Goal: Task Accomplishment & Management: Use online tool/utility

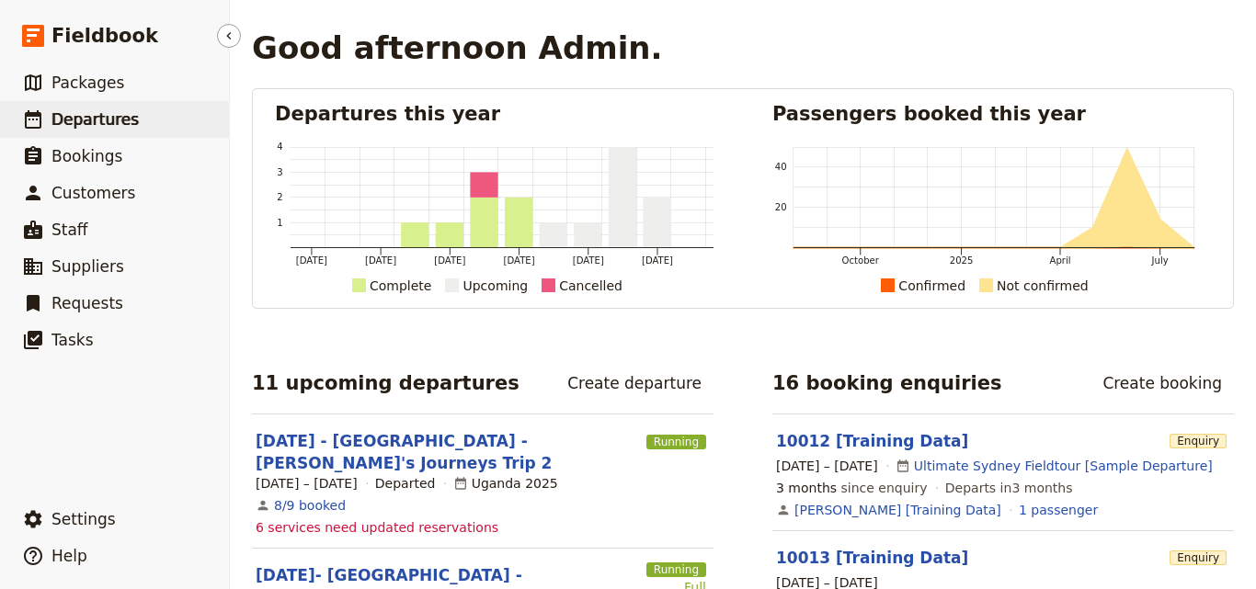
click at [89, 114] on span "Departures" at bounding box center [94, 119] width 87 height 18
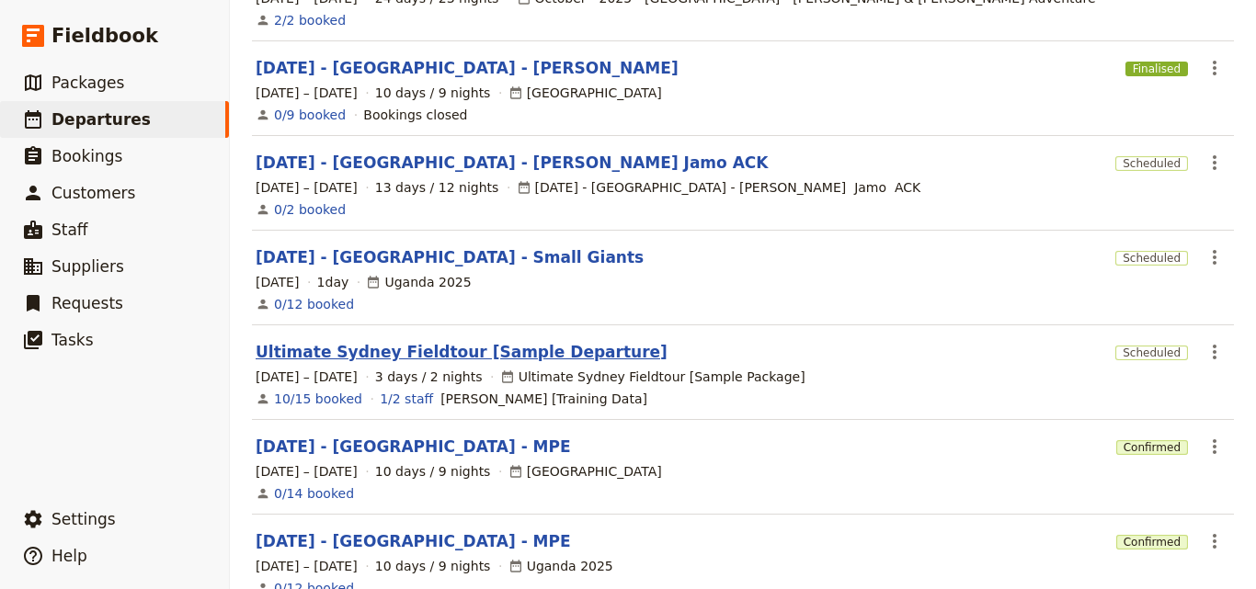
scroll to position [458, 0]
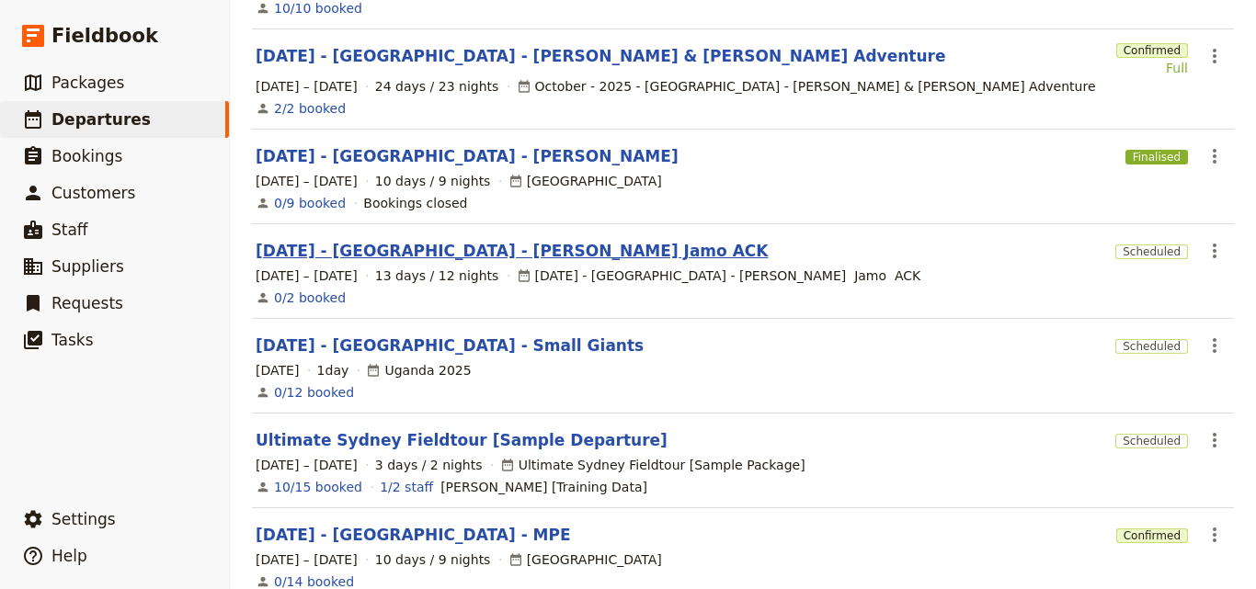
click at [437, 242] on link "[DATE] - [GEOGRAPHIC_DATA] - [PERSON_NAME] Jamo ACK" at bounding box center [512, 251] width 512 height 22
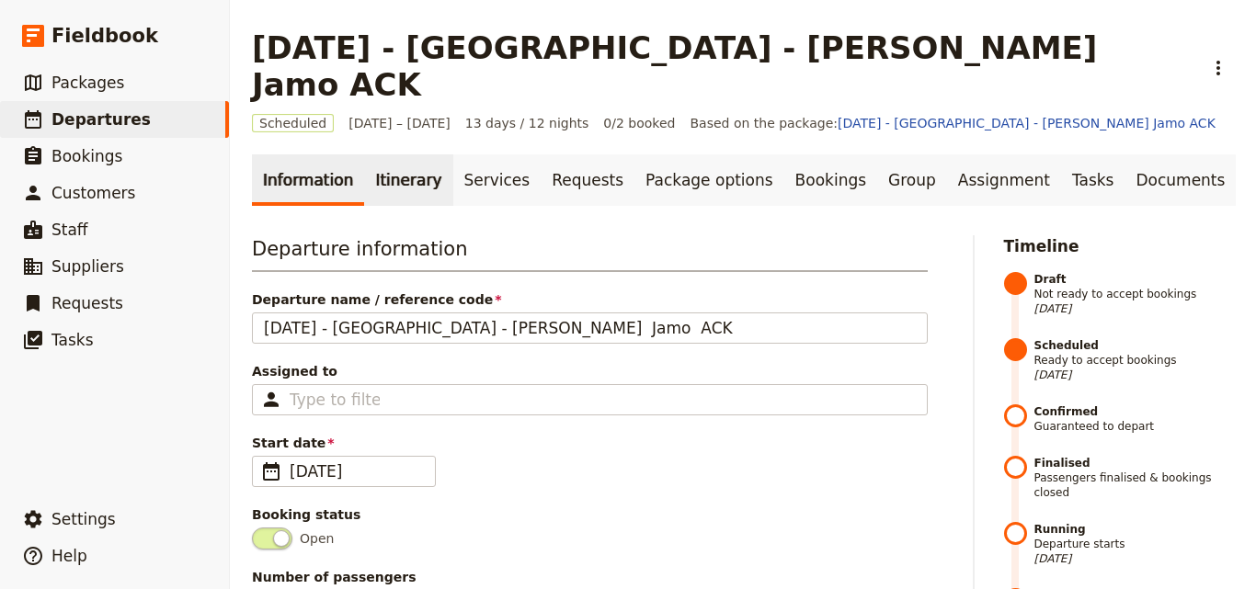
click at [394, 154] on link "Itinerary" at bounding box center [408, 179] width 88 height 51
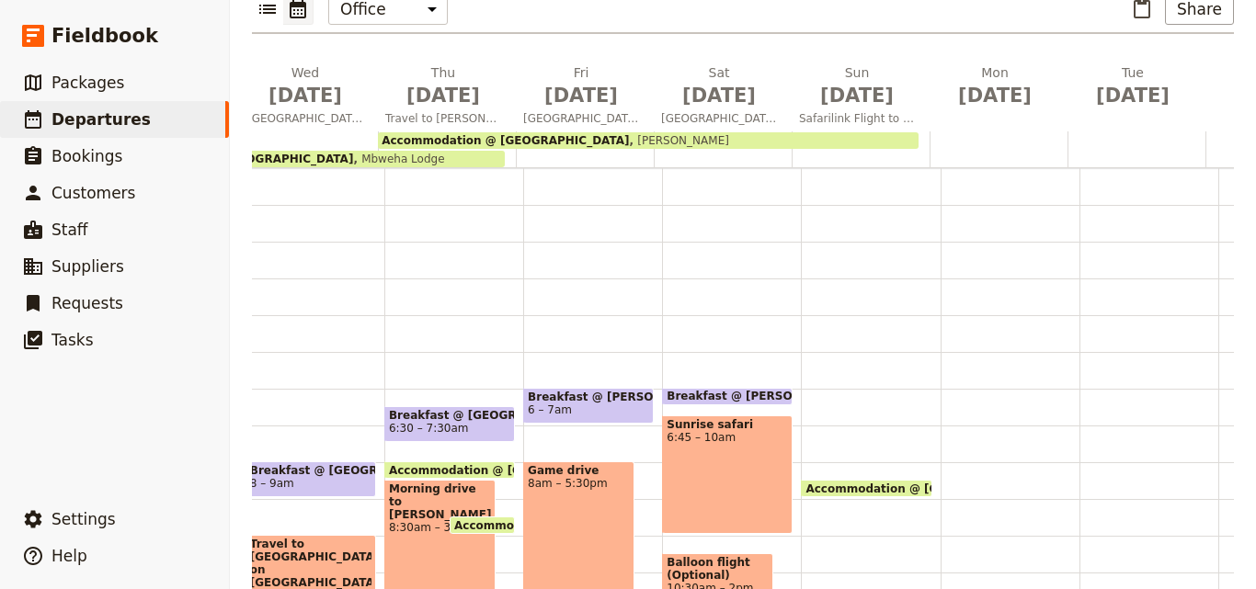
click at [812, 131] on div at bounding box center [861, 149] width 138 height 36
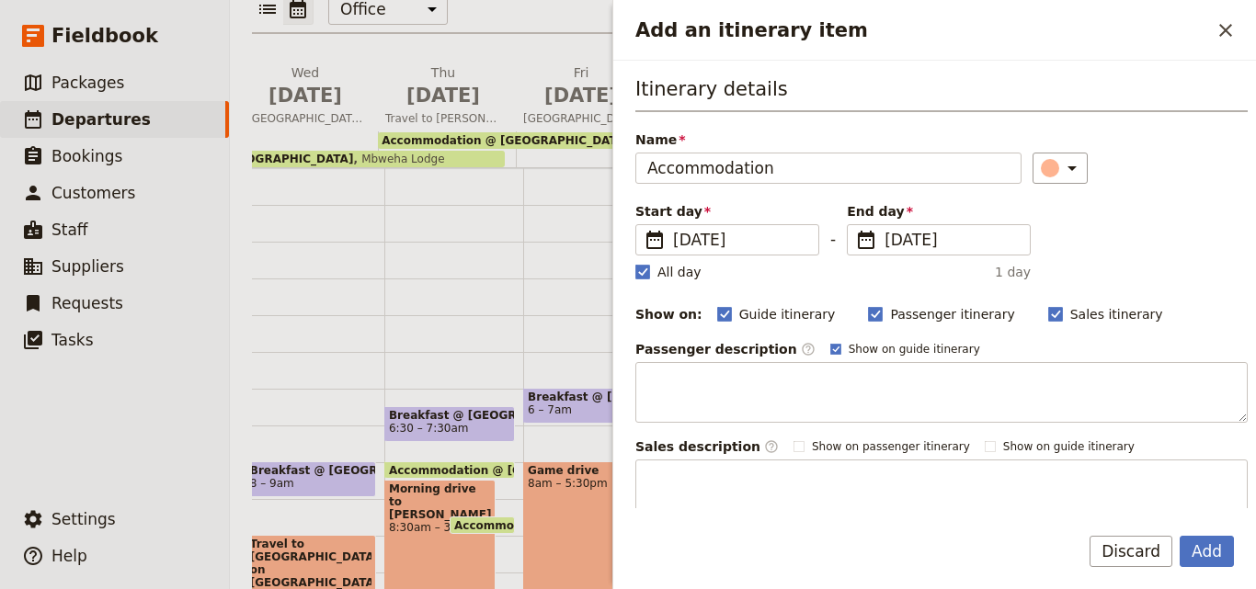
drag, startPoint x: 709, startPoint y: 171, endPoint x: 730, endPoint y: 85, distance: 89.0
click at [730, 85] on h3 "Itinerary details" at bounding box center [941, 93] width 612 height 37
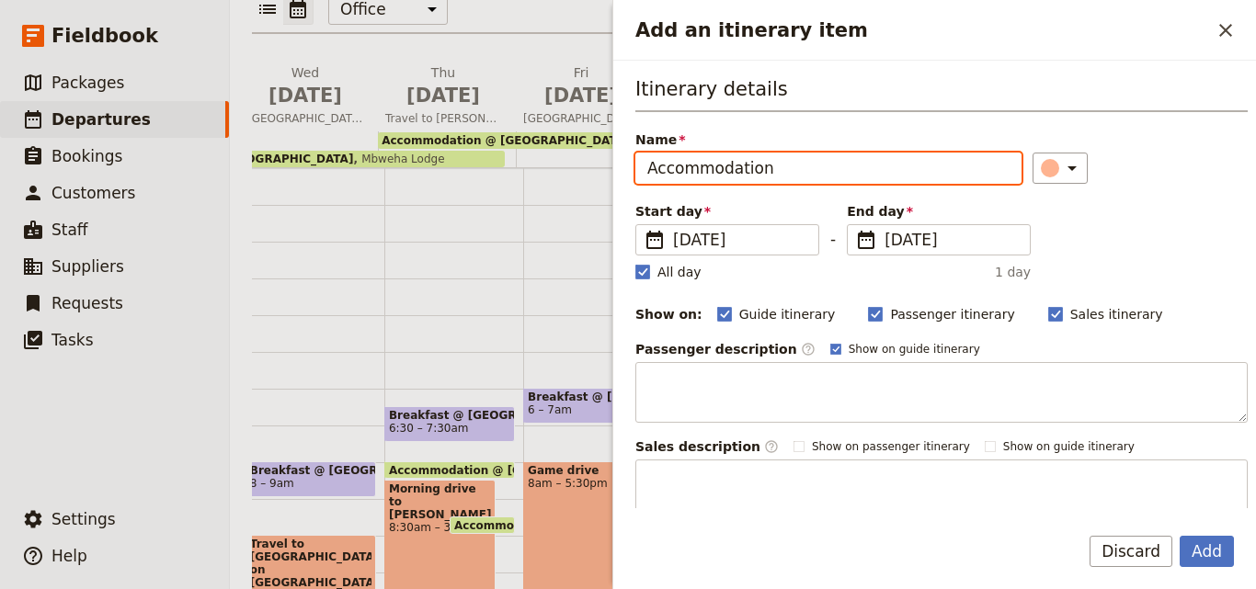
click at [770, 173] on input "Accommodation" at bounding box center [828, 168] width 386 height 31
paste input ": Wildebeest Eco Camp - Deluxe Tent"
click at [746, 175] on input "Accommodation @ : Wildebeest Eco Camp - Deluxe Tent" at bounding box center [828, 168] width 386 height 31
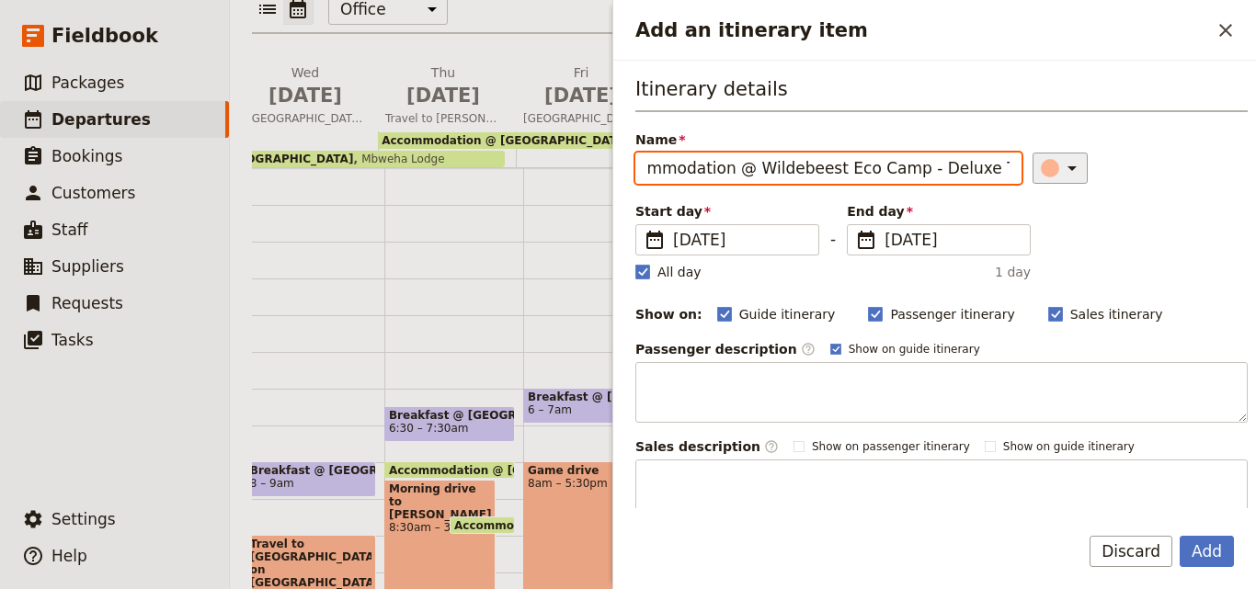
type input "Accommodation @ Wildebeest Eco Camp - Deluxe Tent"
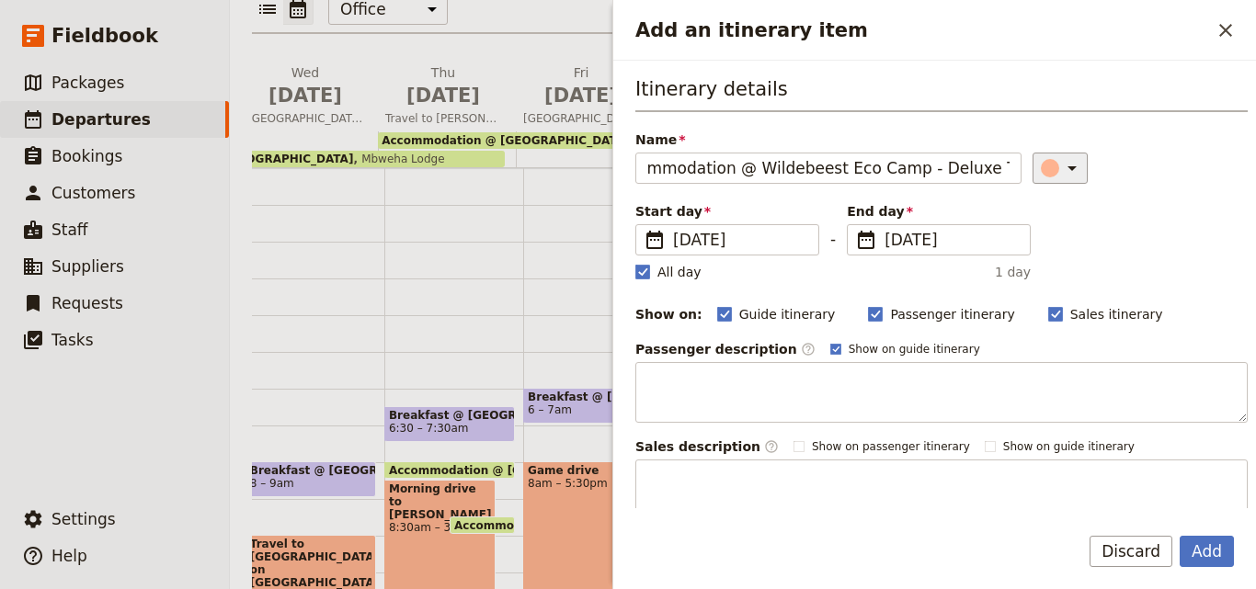
click at [1042, 157] on div "​" at bounding box center [1062, 168] width 40 height 22
click at [1032, 222] on div "button" at bounding box center [1031, 229] width 18 height 18
click at [637, 279] on label "All day" at bounding box center [668, 272] width 66 height 18
click at [635, 263] on input "All day" at bounding box center [634, 262] width 1 height 1
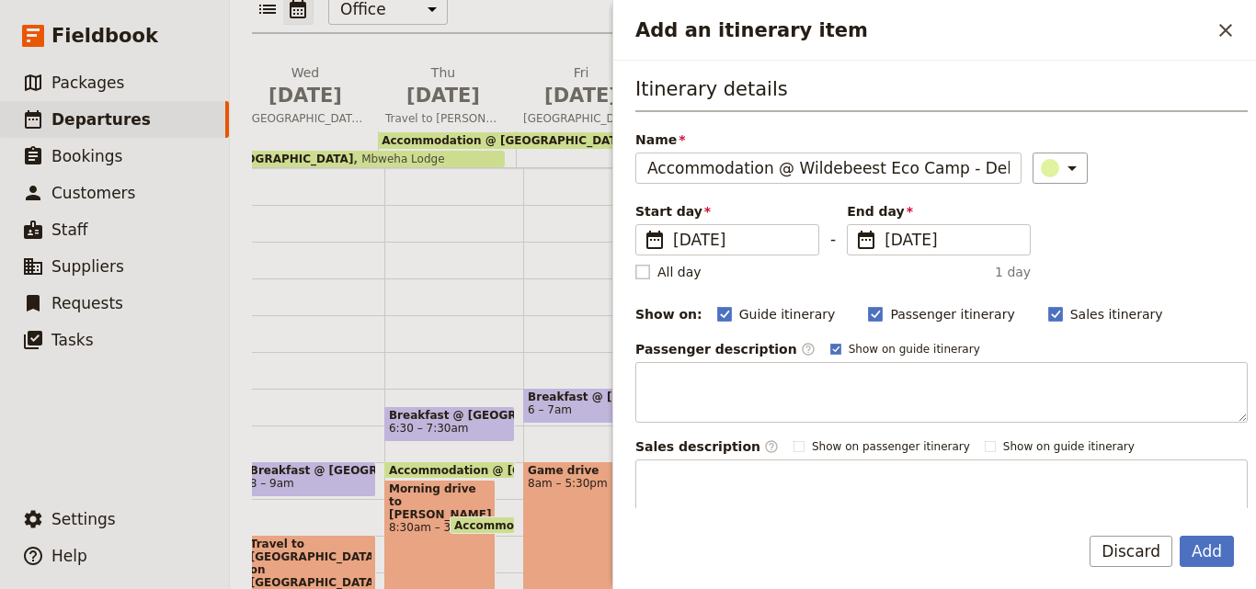
checkbox input "false"
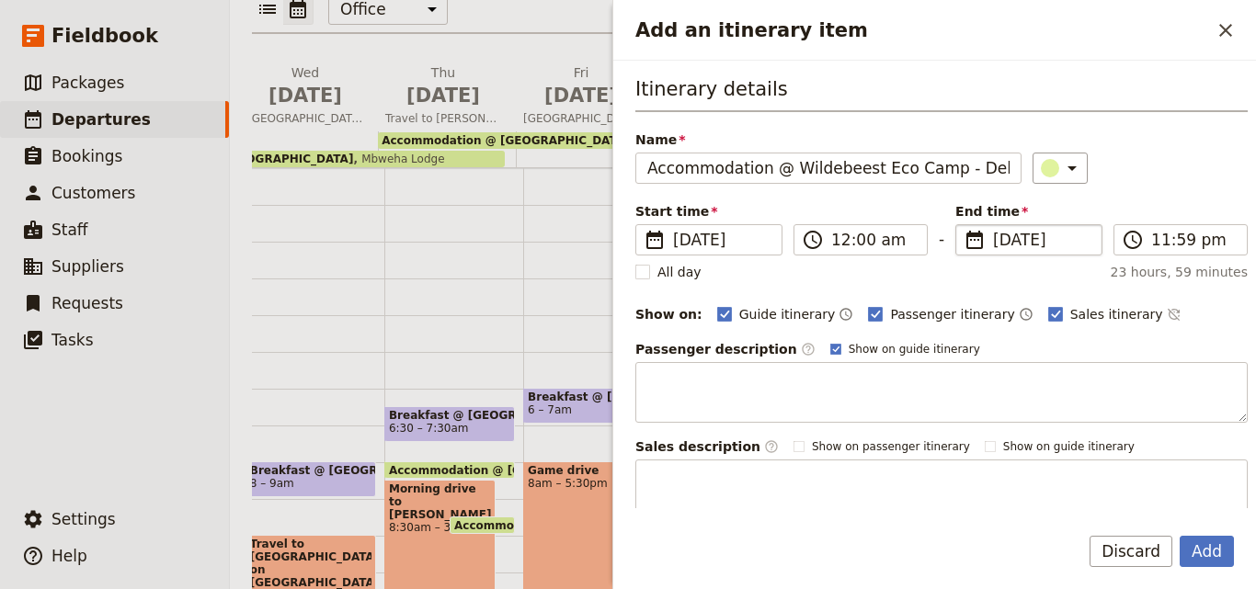
click at [997, 245] on span "[DATE]" at bounding box center [1041, 240] width 97 height 22
click at [963, 225] on input "[DATE]" at bounding box center [963, 224] width 1 height 1
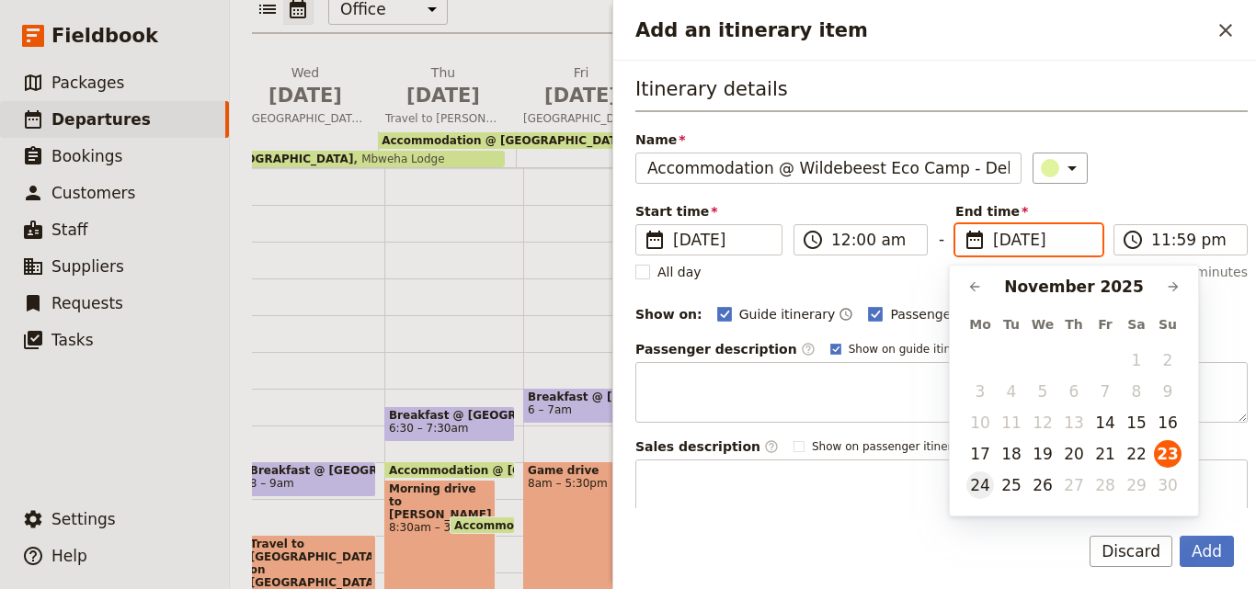
click at [973, 487] on button "24" at bounding box center [980, 486] width 28 height 28
type input "[DATE]"
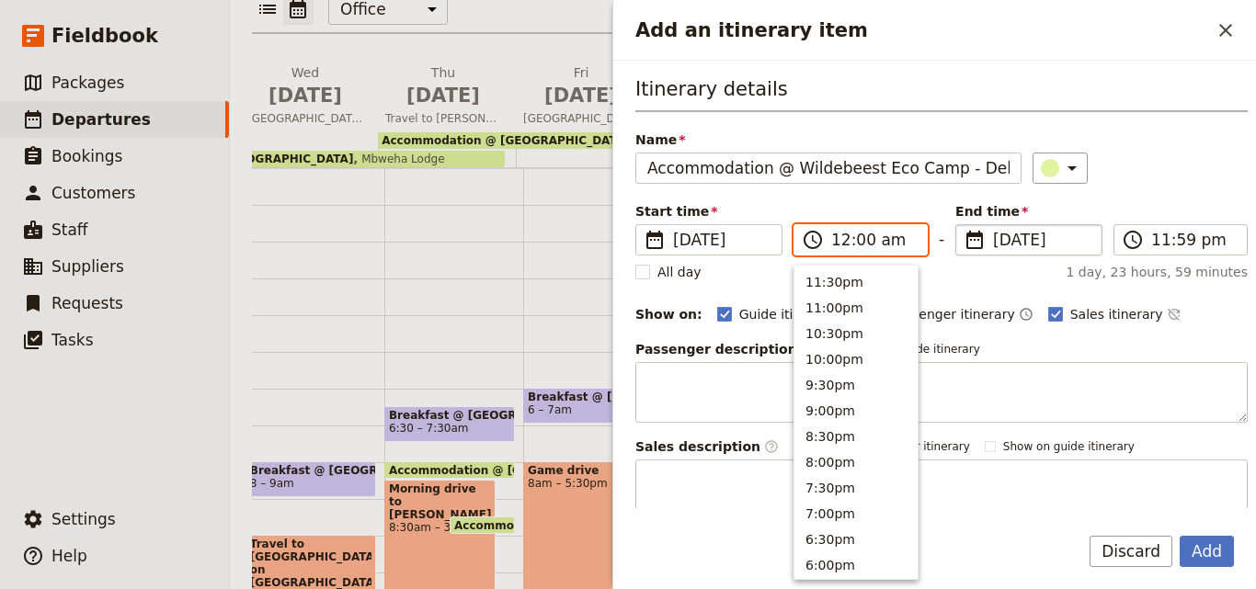
click at [844, 247] on input "12:00 am" at bounding box center [873, 240] width 85 height 22
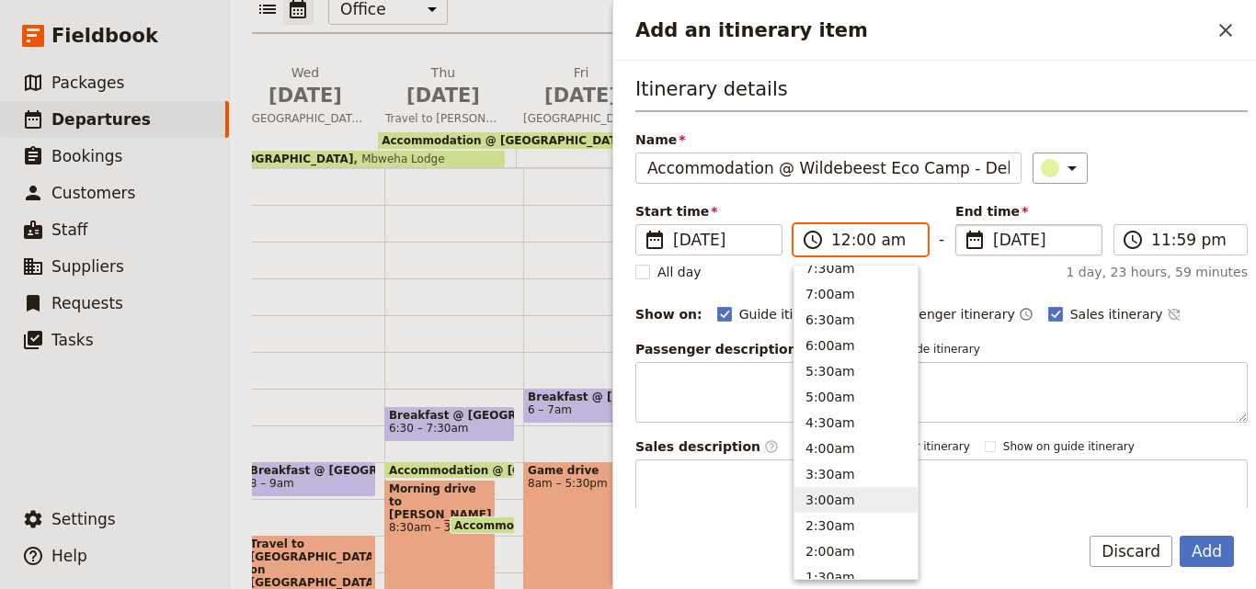
scroll to position [654, 0]
click at [871, 406] on button "8:30am" at bounding box center [855, 401] width 123 height 26
type input "08:30 am"
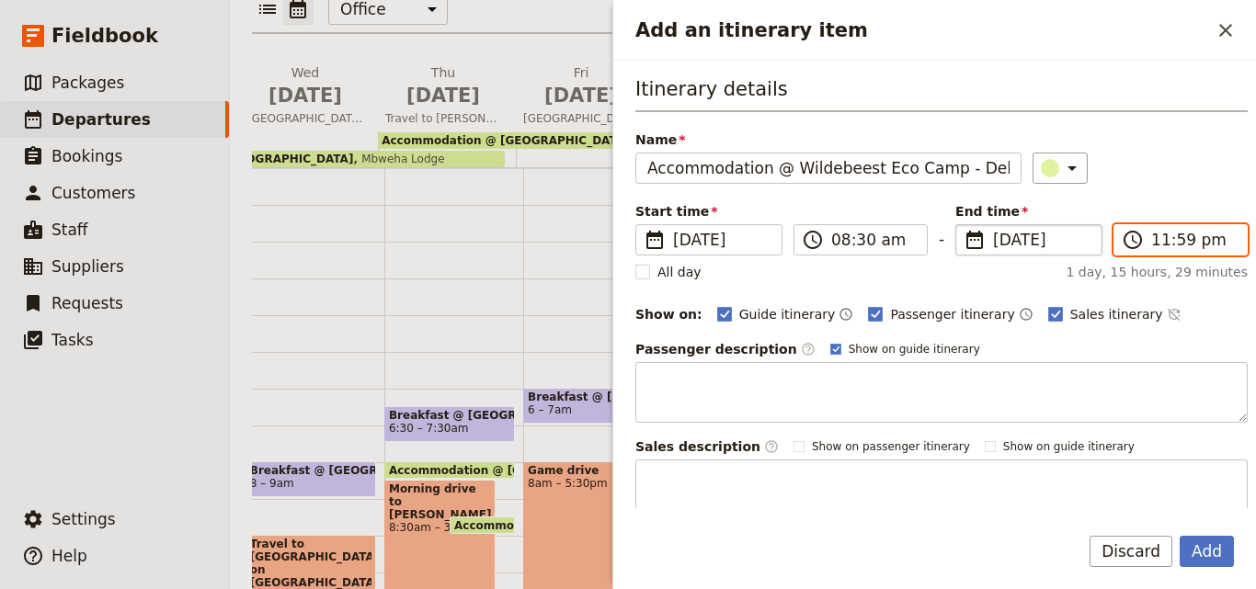
click at [1154, 240] on input "11:59 pm" at bounding box center [1193, 240] width 85 height 22
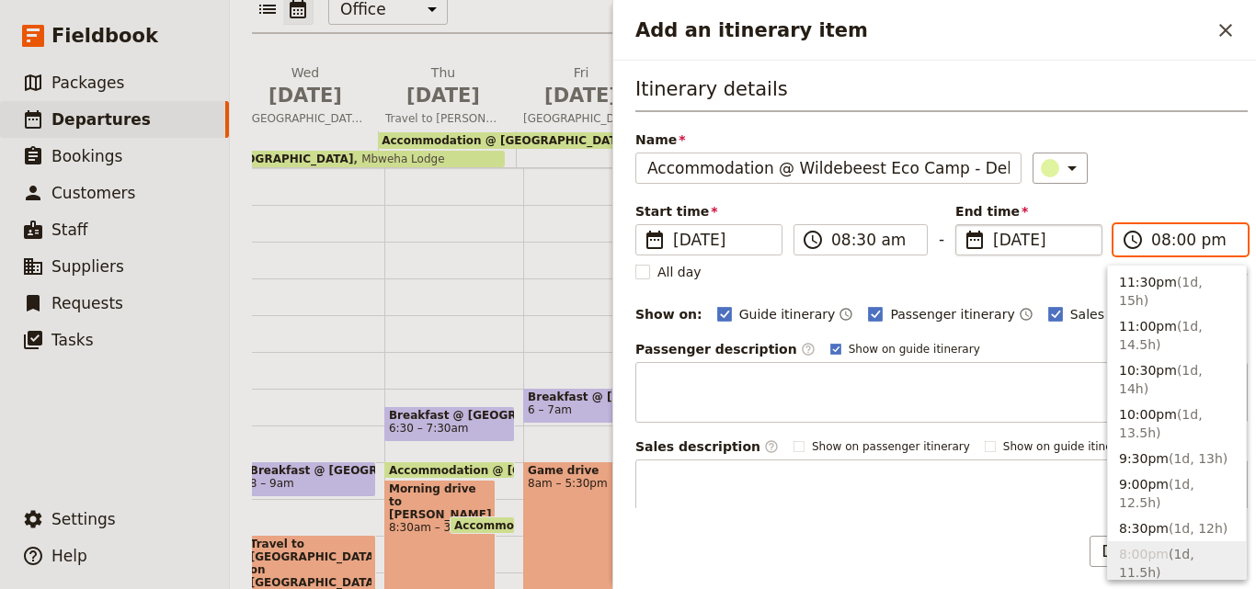
type input "08:00 am"
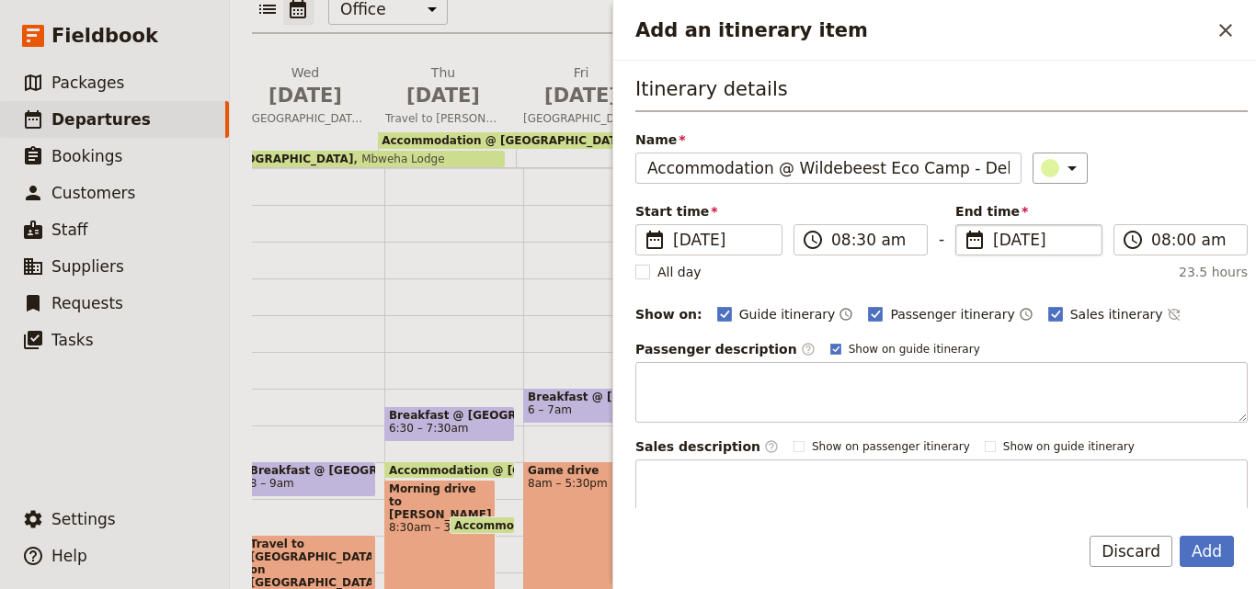
click at [1122, 165] on div "​" at bounding box center [1140, 168] width 216 height 31
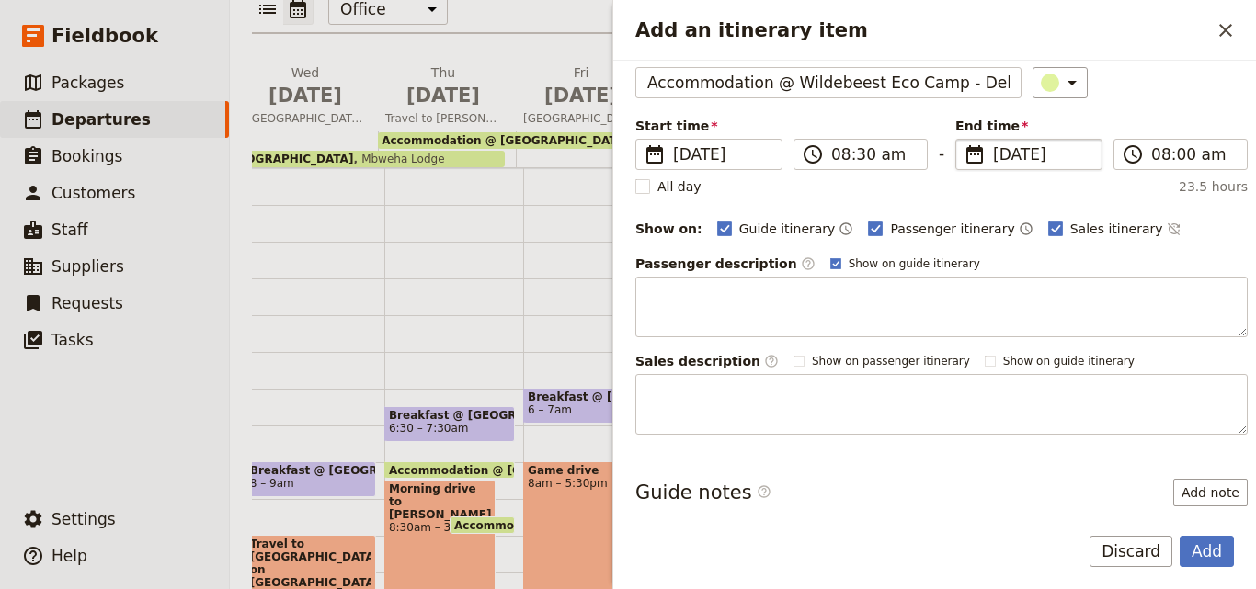
scroll to position [0, 0]
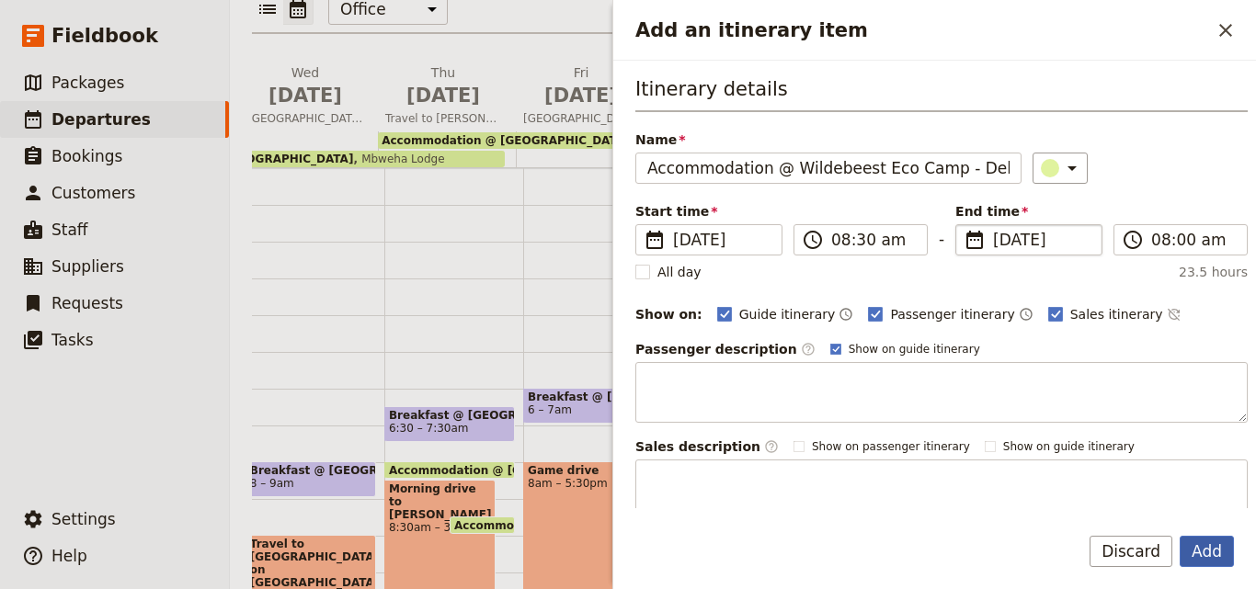
click at [1222, 554] on button "Add" at bounding box center [1206, 551] width 54 height 31
